Goal: Navigation & Orientation: Find specific page/section

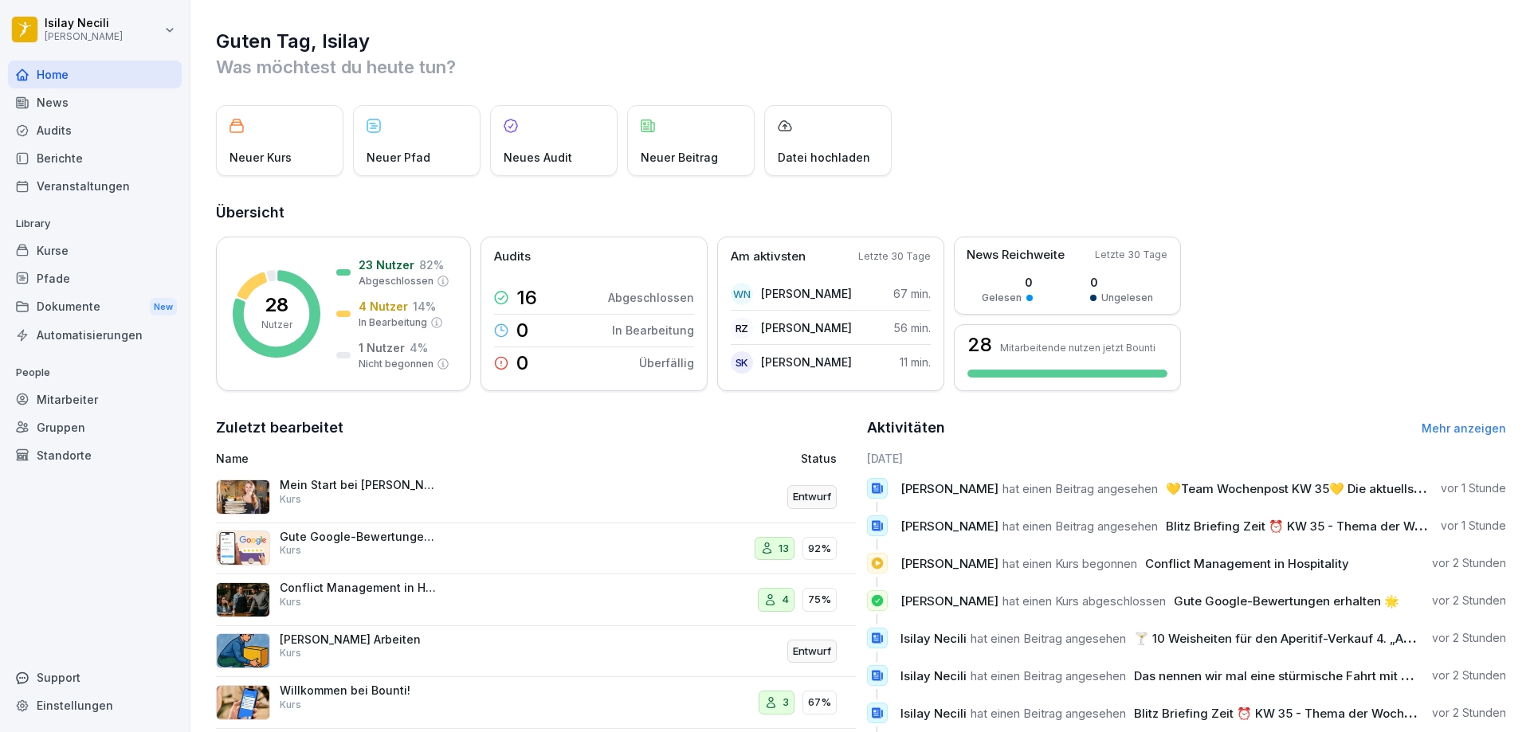
click at [63, 104] on div "News" at bounding box center [95, 102] width 174 height 28
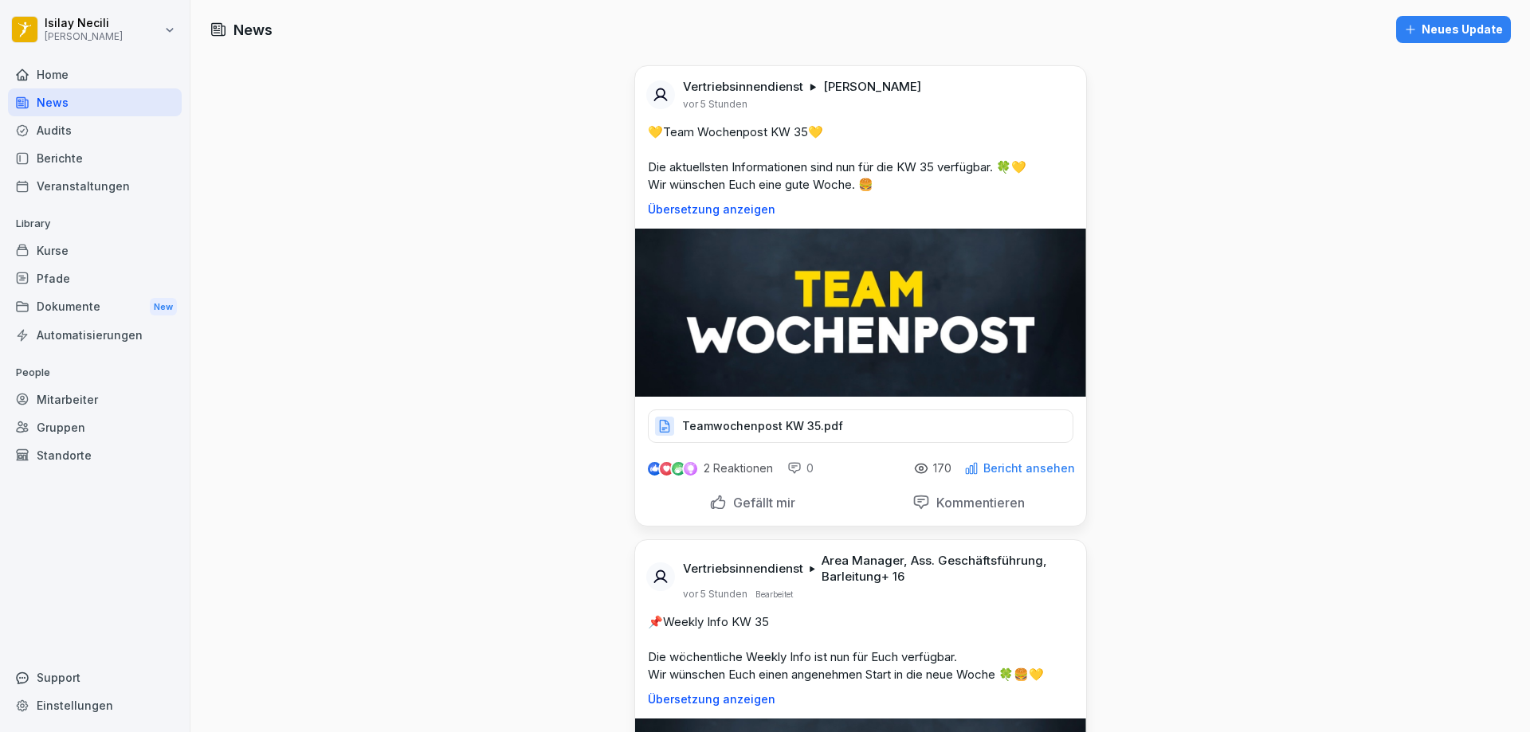
click at [69, 65] on div "Home" at bounding box center [95, 75] width 174 height 28
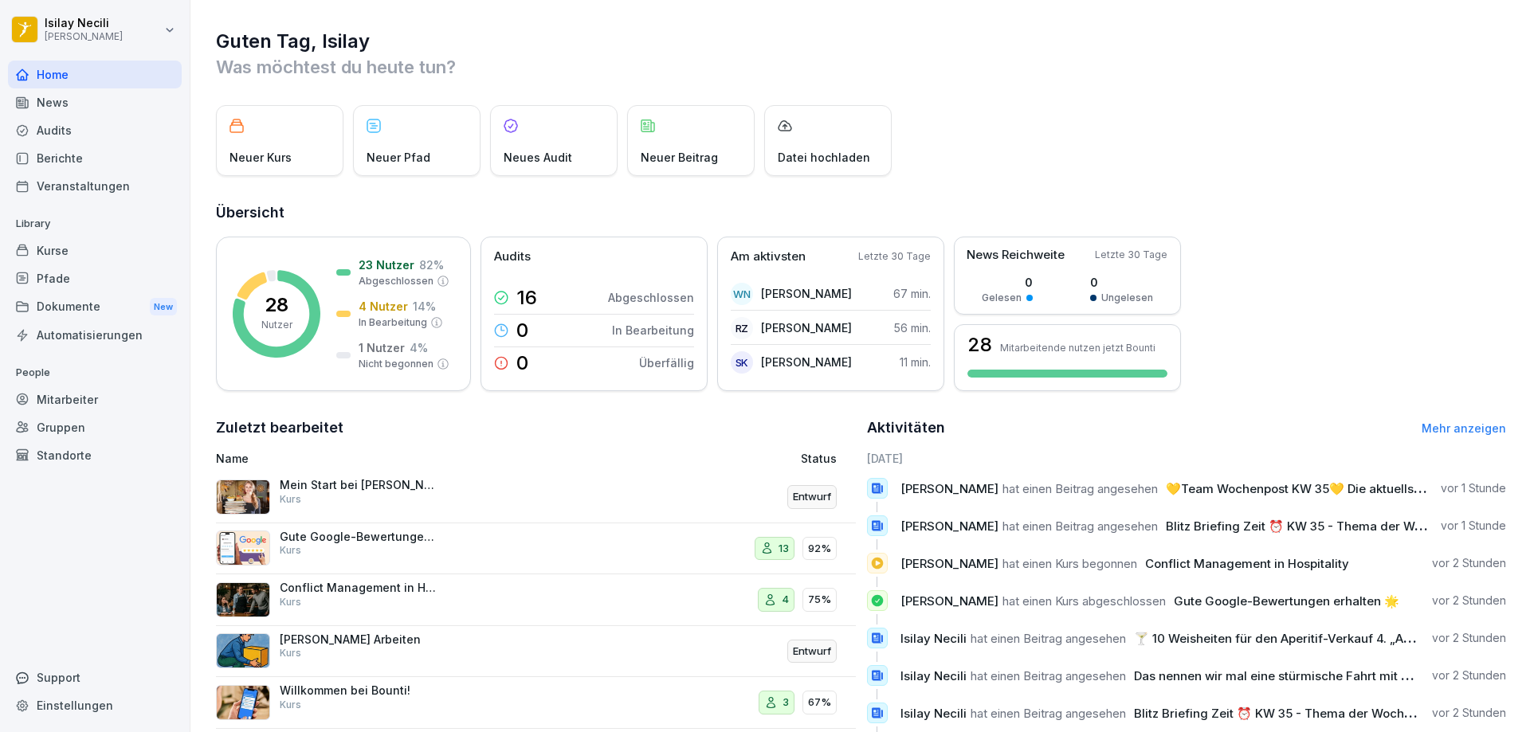
click at [47, 103] on div "News" at bounding box center [95, 102] width 174 height 28
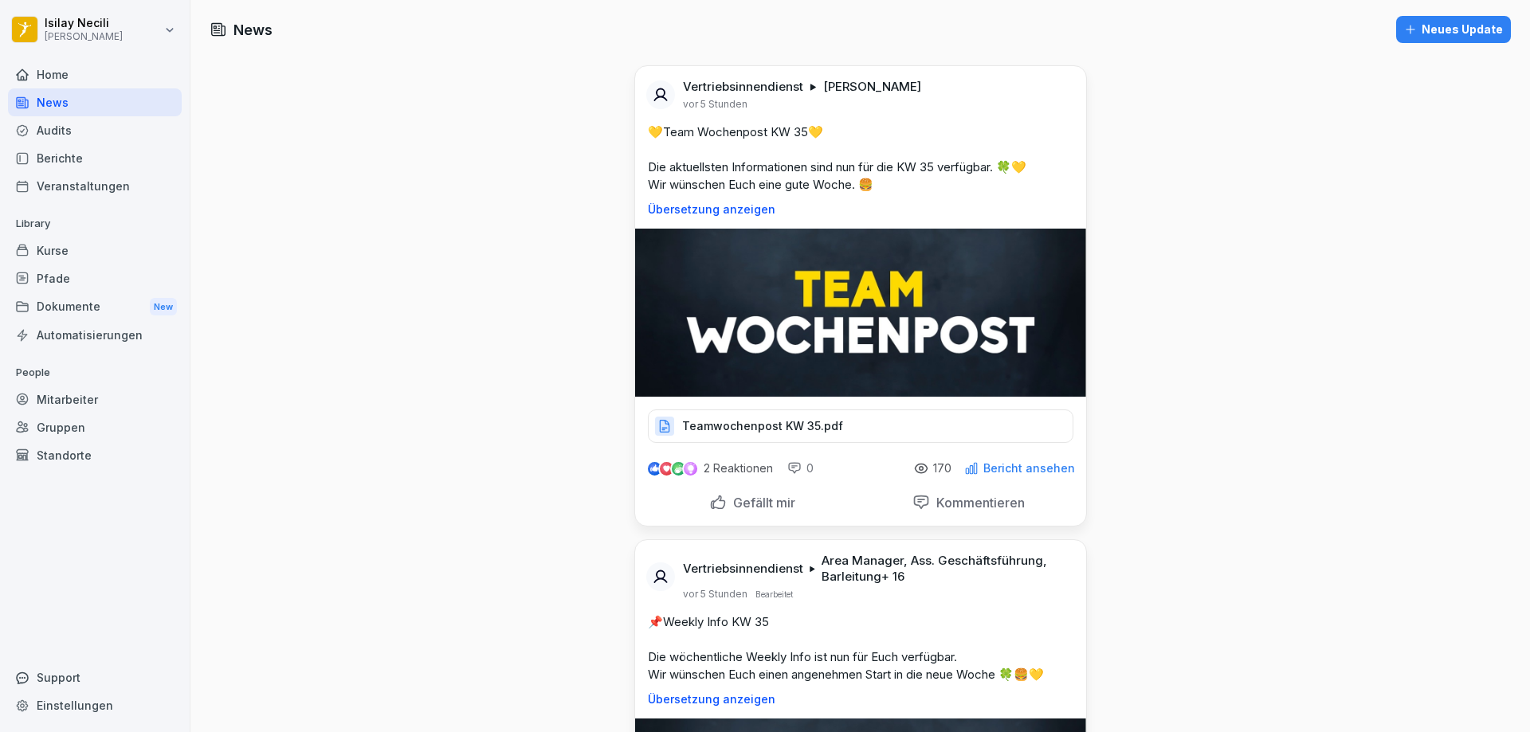
click at [53, 139] on div "Audits" at bounding box center [95, 130] width 174 height 28
